Goal: Find specific page/section: Find specific page/section

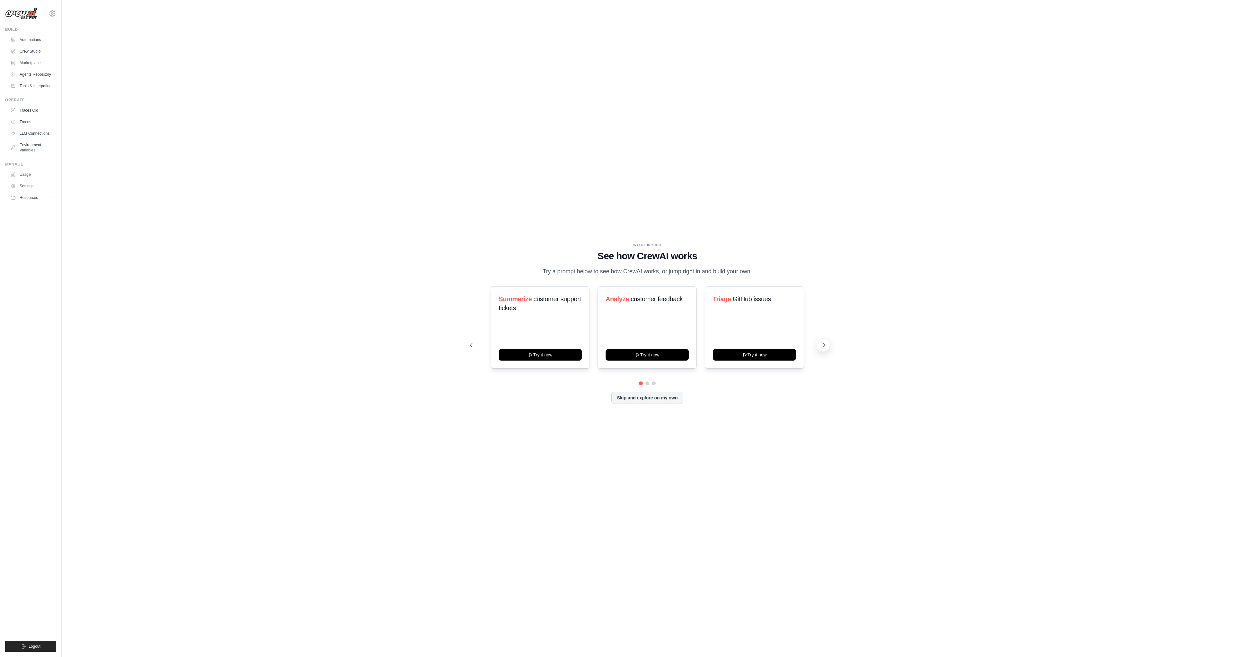
click at [824, 346] on icon at bounding box center [824, 345] width 2 height 4
click at [654, 384] on button at bounding box center [653, 383] width 5 height 5
click at [46, 36] on link "Automations" at bounding box center [32, 40] width 48 height 10
click at [646, 396] on button "Skip and explore on my own" at bounding box center [647, 397] width 72 height 12
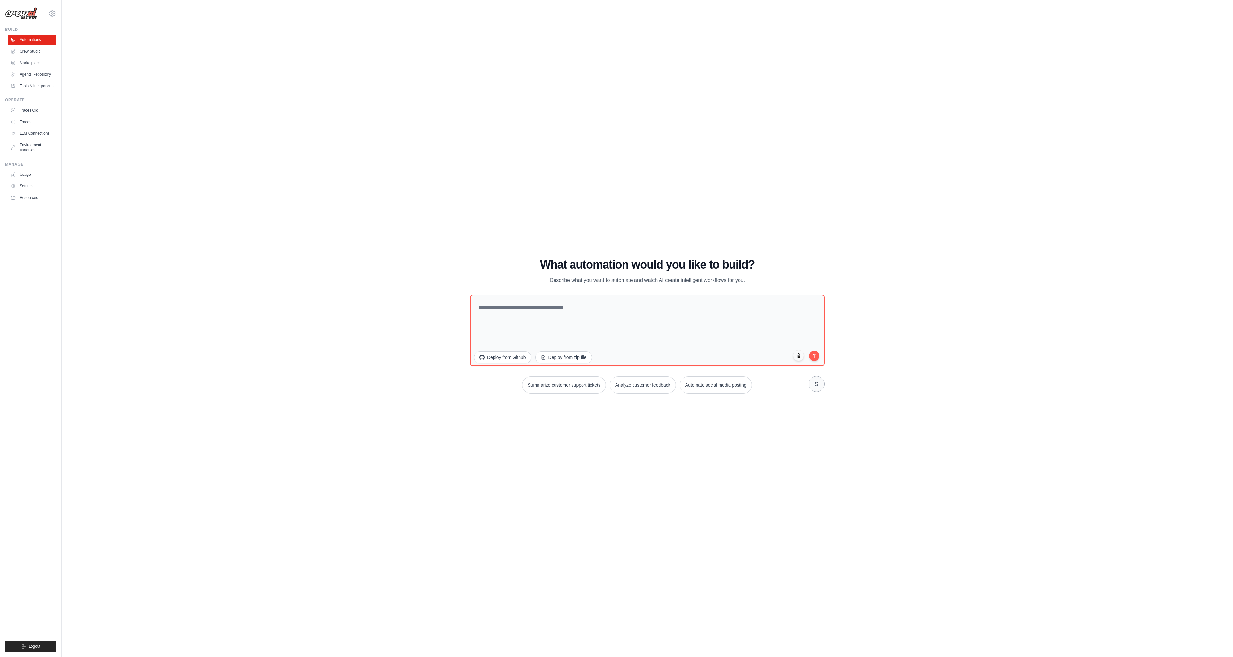
click at [813, 385] on button at bounding box center [816, 384] width 16 height 16
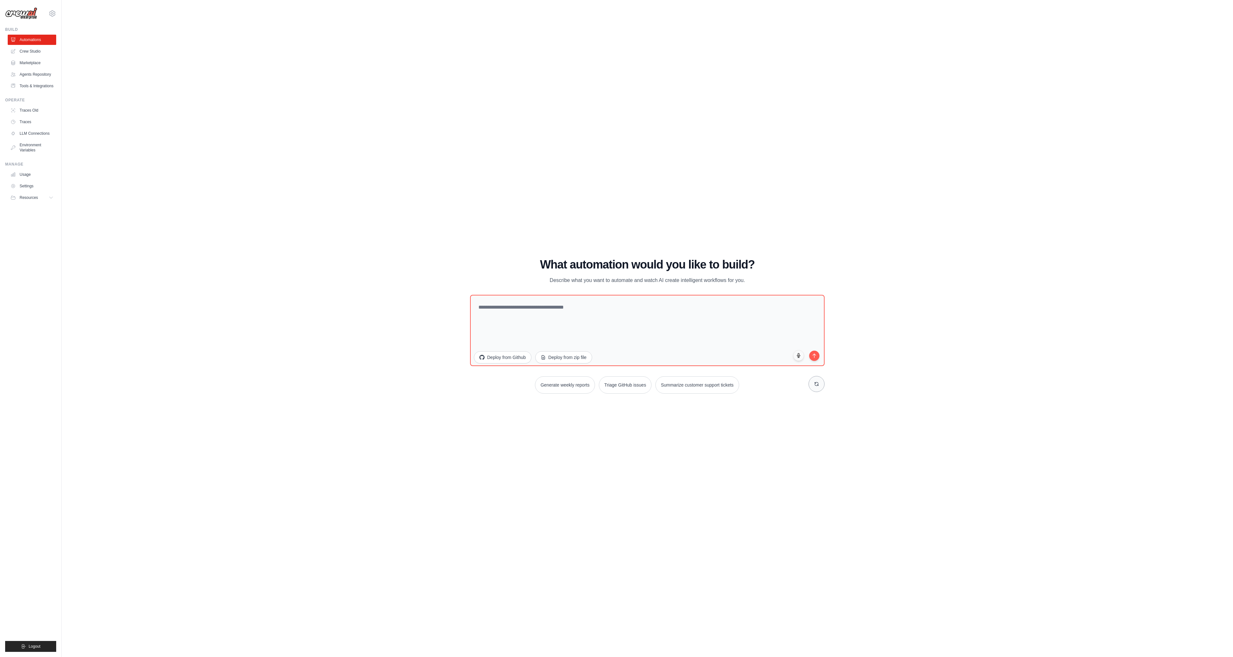
click at [813, 385] on button at bounding box center [816, 384] width 16 height 16
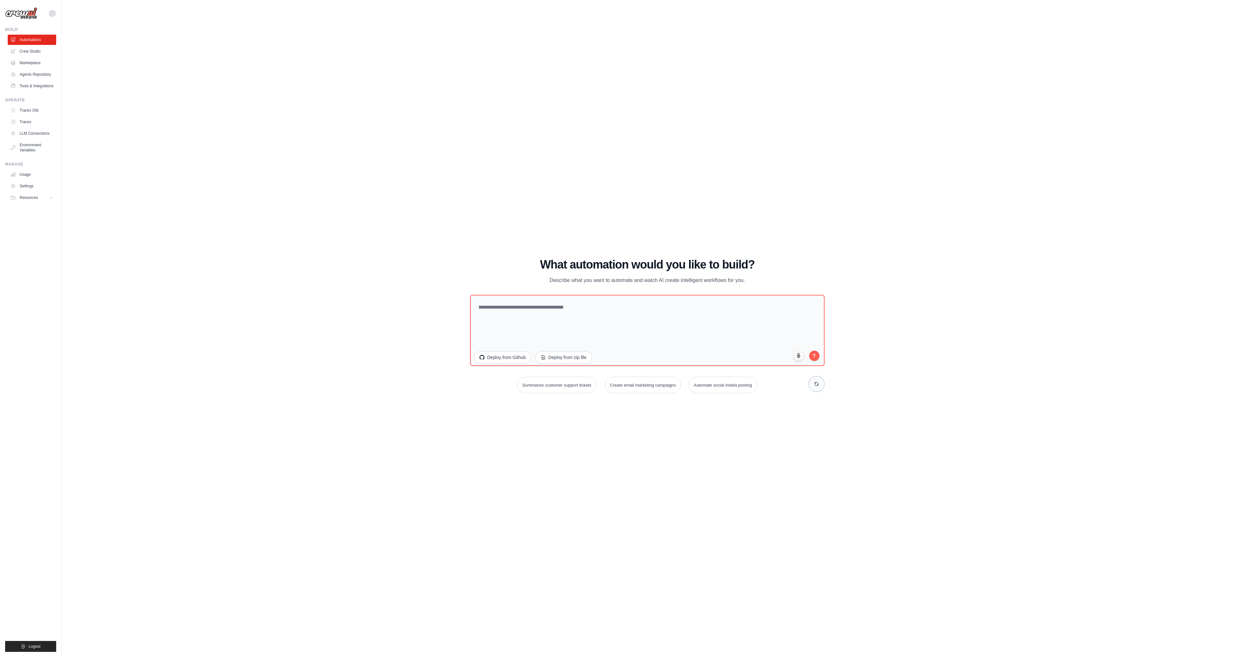
click at [813, 385] on button at bounding box center [816, 384] width 16 height 16
click at [39, 60] on link "Marketplace" at bounding box center [32, 63] width 48 height 10
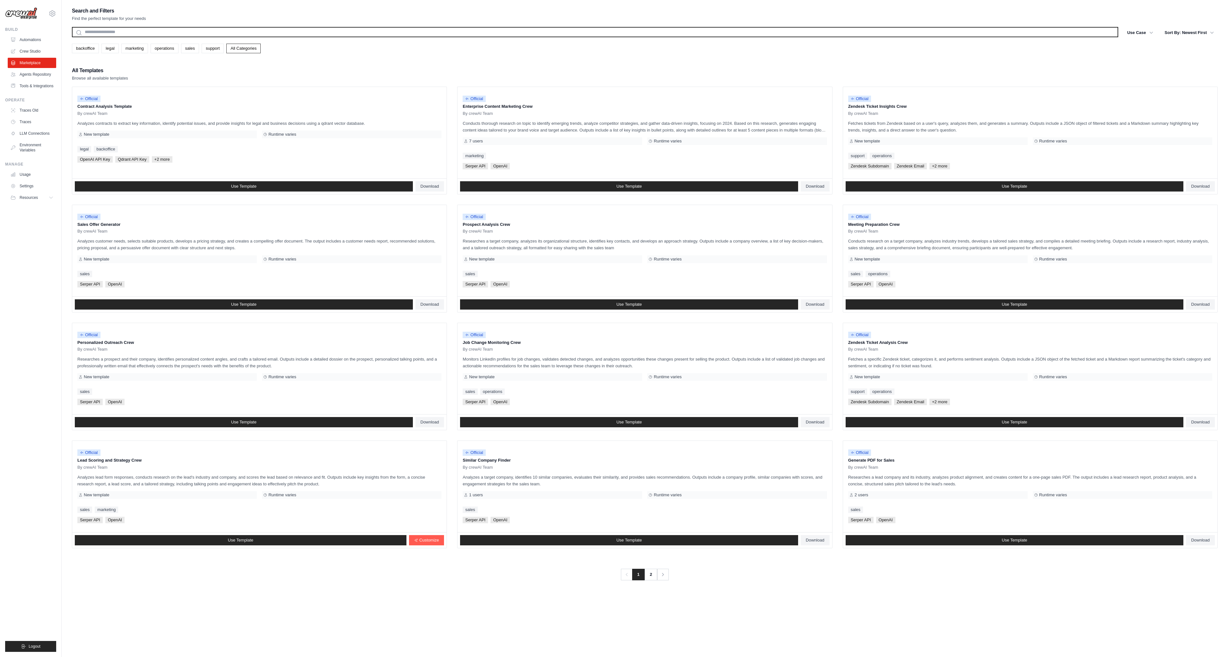
click at [286, 35] on input "text" at bounding box center [595, 32] width 1046 height 10
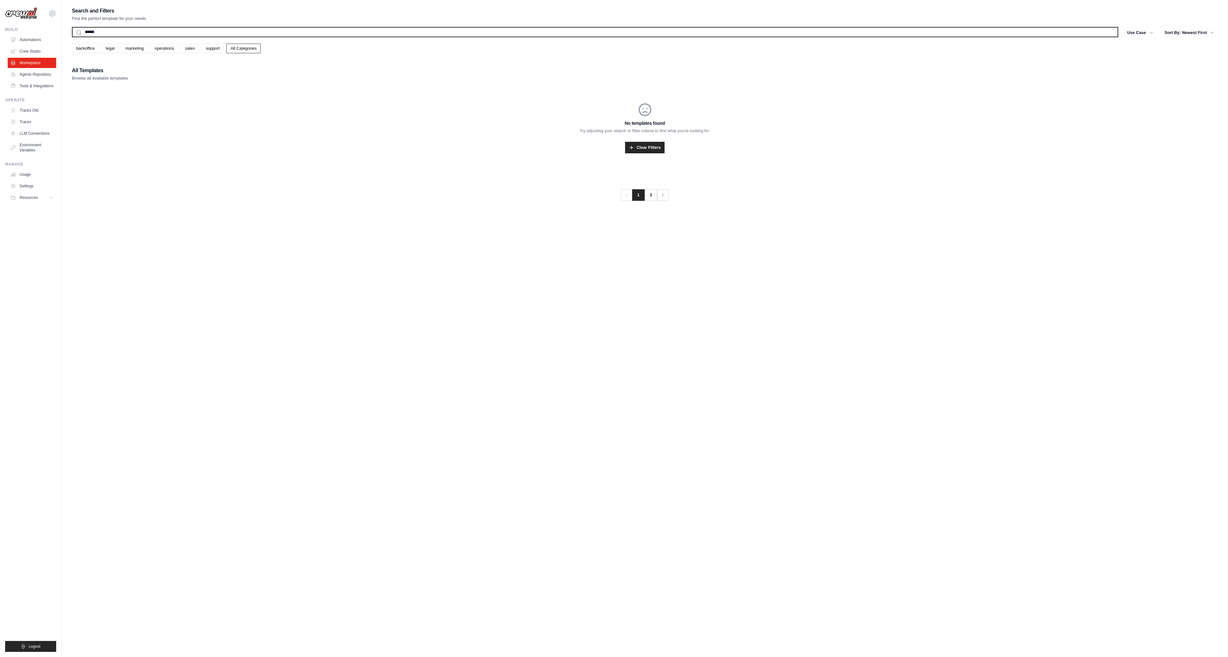
type input "******"
click at [72, 37] on button "Search" at bounding box center [72, 37] width 0 height 0
drag, startPoint x: 139, startPoint y: 35, endPoint x: 47, endPoint y: 22, distance: 93.4
click at [47, 22] on div "[PERSON_NAME][EMAIL_ADDRESS][PERSON_NAME][DOMAIN_NAME] Settings Build Automatio…" at bounding box center [614, 335] width 1228 height 670
type input "*******"
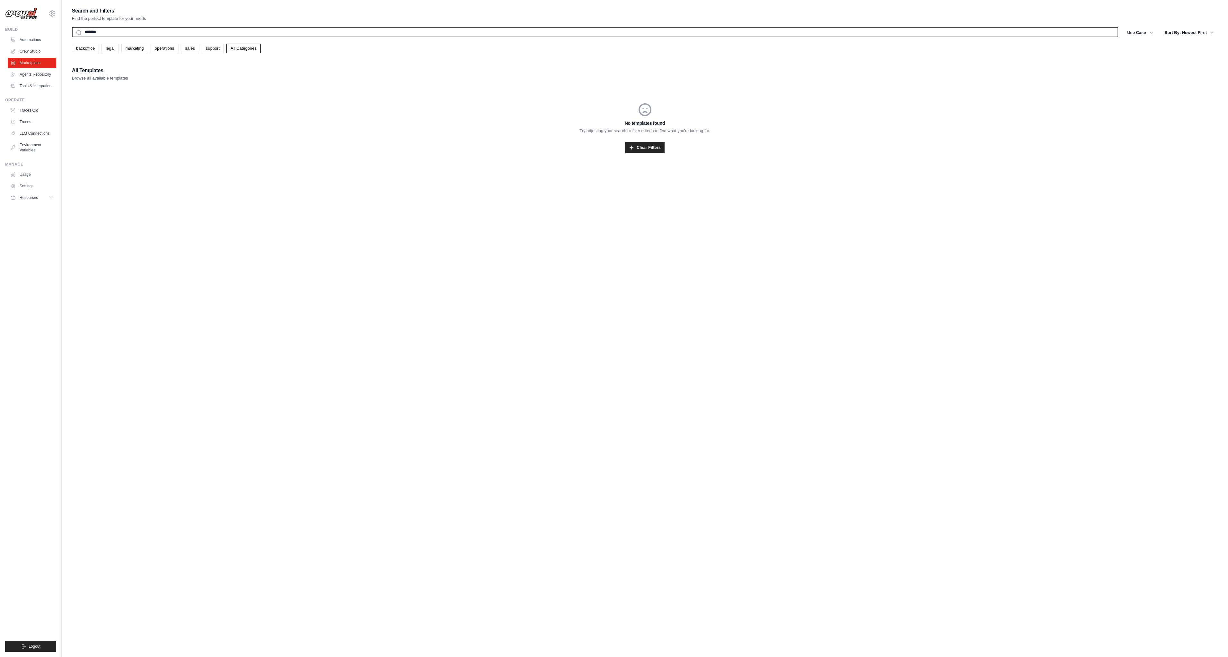
click at [72, 37] on button "Search" at bounding box center [72, 37] width 0 height 0
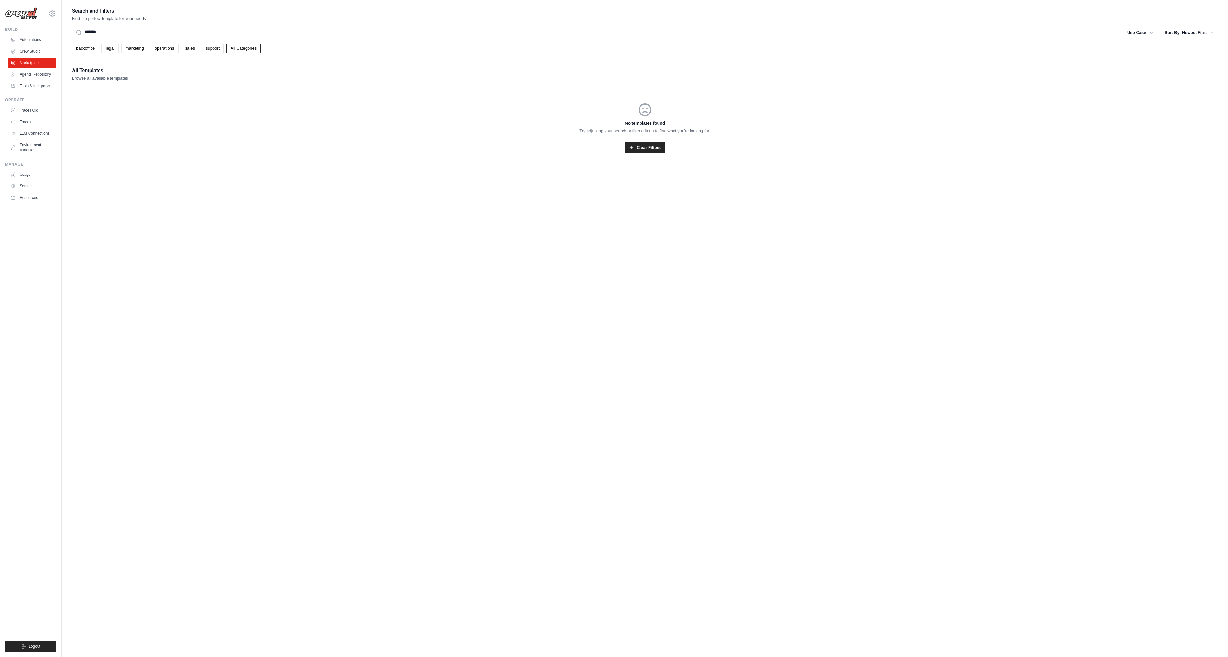
drag, startPoint x: 345, startPoint y: 127, endPoint x: 205, endPoint y: 56, distance: 157.1
click at [345, 126] on div "No templates found Try adjusting your search or filter criteria to find what yo…" at bounding box center [645, 128] width 1146 height 82
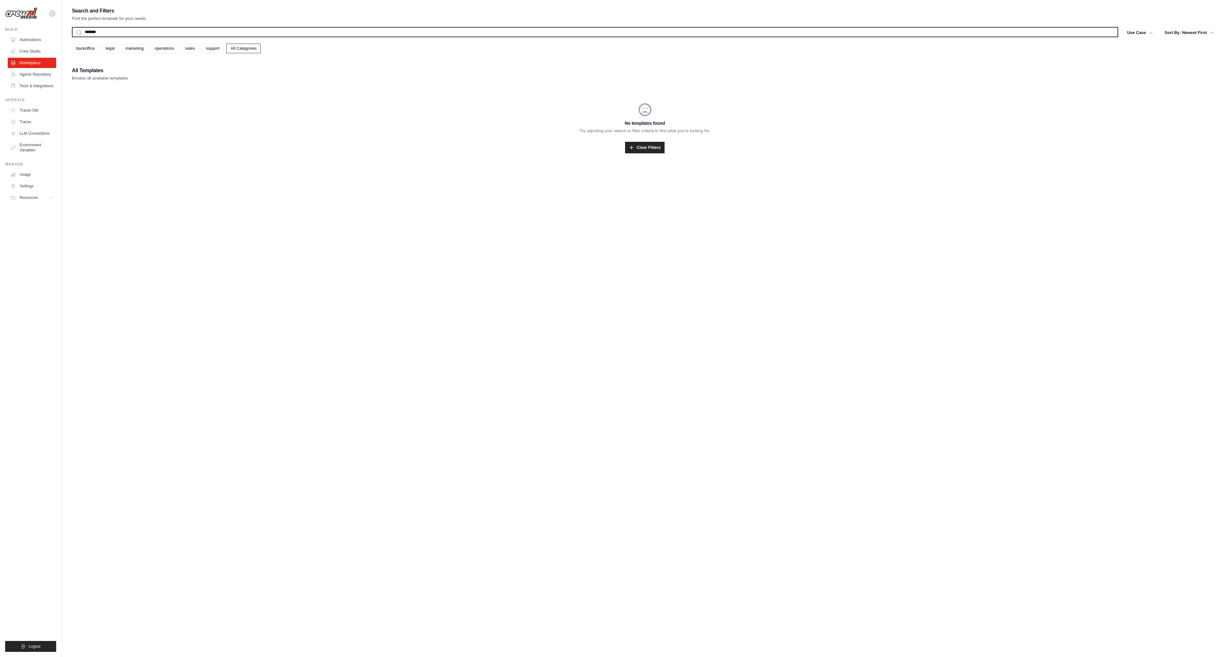
click at [178, 28] on input "*******" at bounding box center [595, 32] width 1046 height 10
click at [72, 37] on button "Search" at bounding box center [72, 37] width 0 height 0
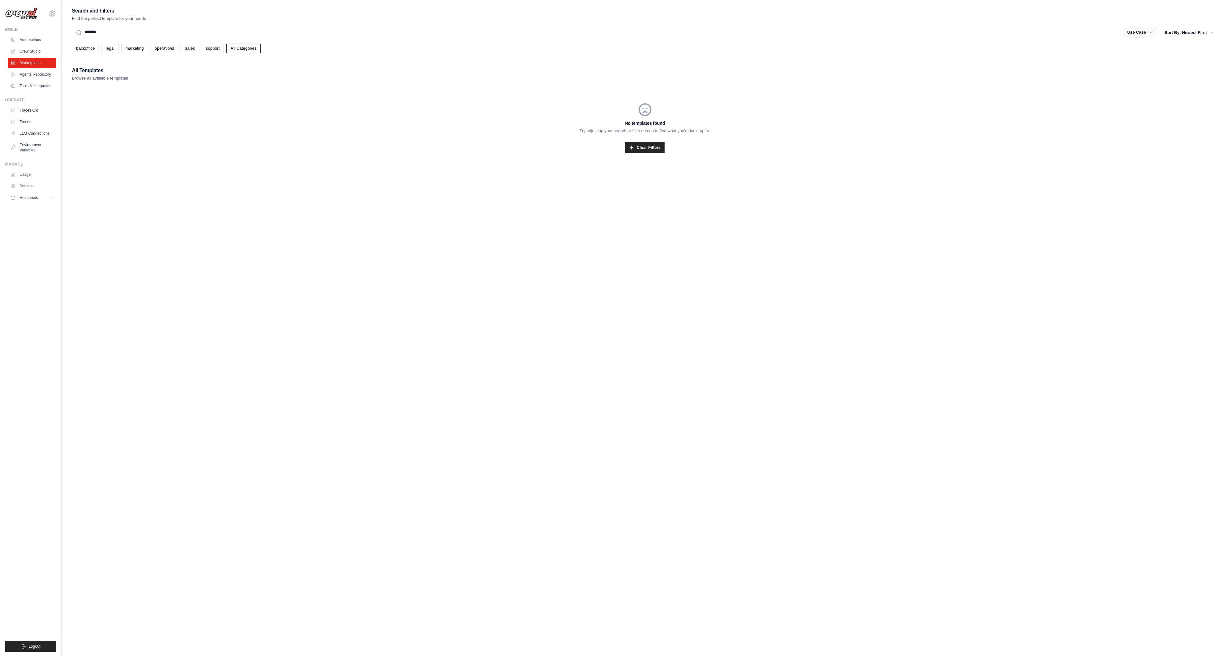
click at [1143, 33] on button "Use Case" at bounding box center [1140, 33] width 34 height 12
click at [1205, 31] on button "Sort By: Newest First" at bounding box center [1189, 33] width 57 height 12
